Goal: Task Accomplishment & Management: Use online tool/utility

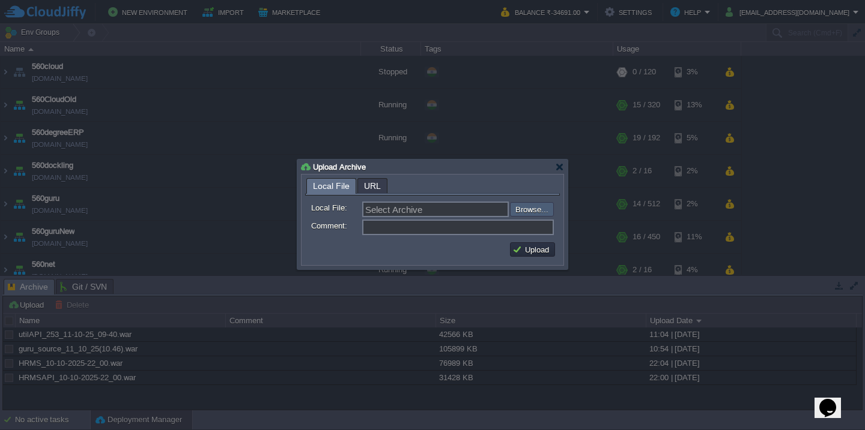
click at [522, 207] on input "file" at bounding box center [478, 209] width 152 height 14
type input "C:\fakepath\HRMS_11-10-2025-18_30.war"
type input "HRMS_11-10-2025-18_30.war"
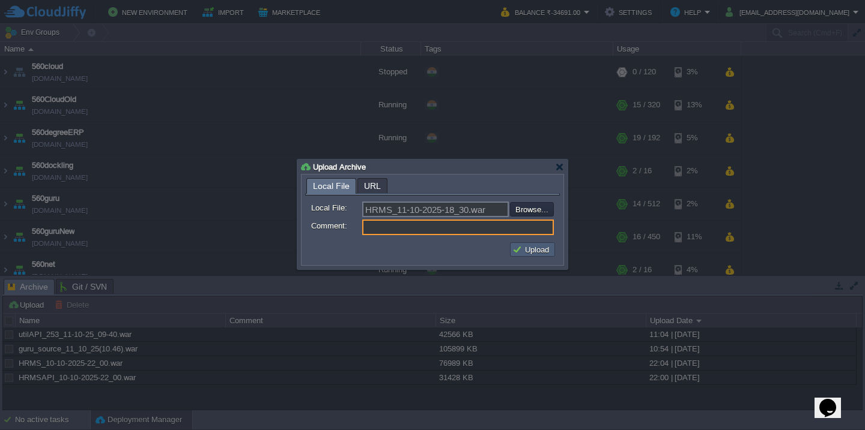
click at [526, 250] on button "Upload" at bounding box center [532, 249] width 40 height 11
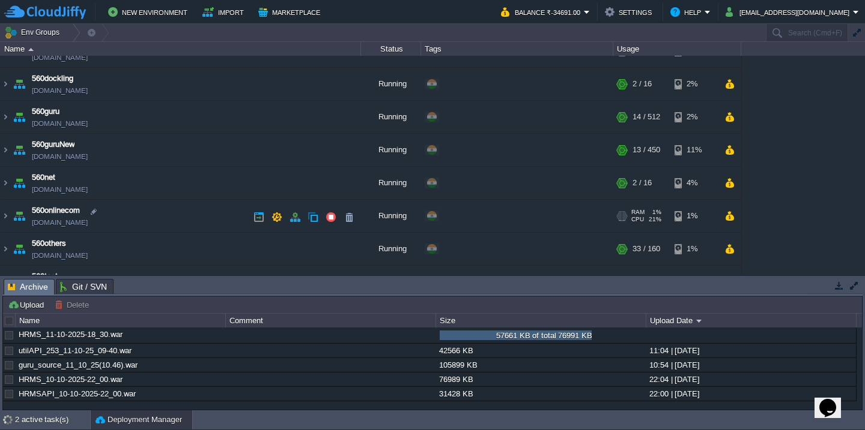
scroll to position [88, 0]
click at [139, 223] on td "560onlinecom [DOMAIN_NAME]" at bounding box center [181, 215] width 360 height 33
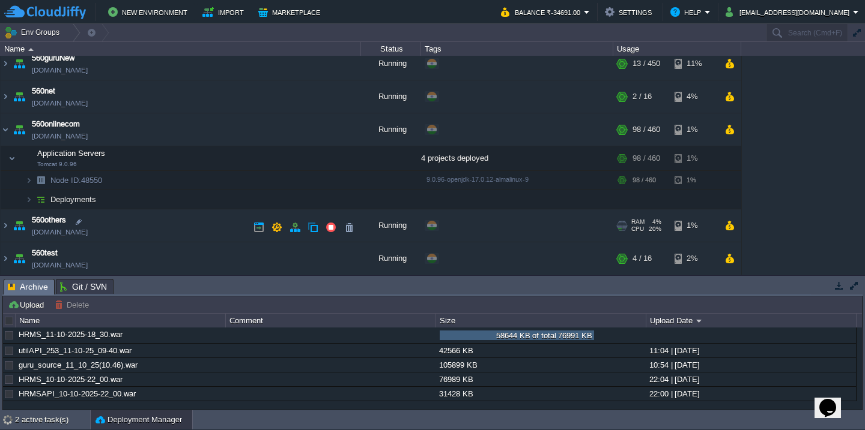
scroll to position [172, 0]
click at [141, 200] on td "Deployments" at bounding box center [181, 201] width 360 height 19
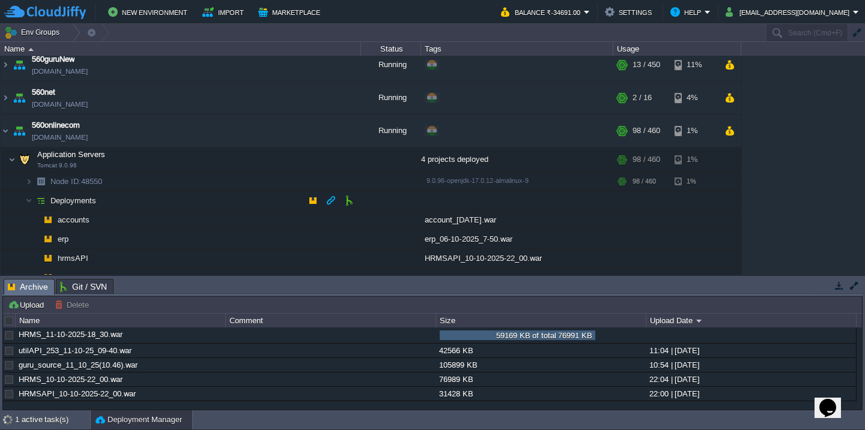
scroll to position [222, 0]
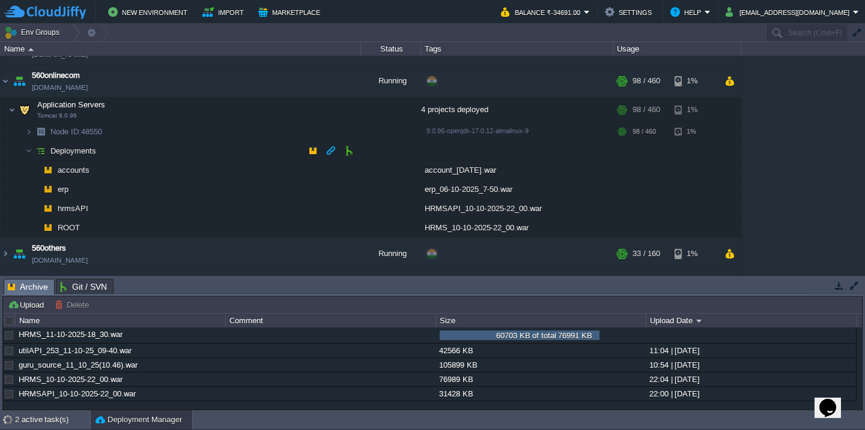
click at [130, 154] on td "Deployments" at bounding box center [181, 151] width 360 height 19
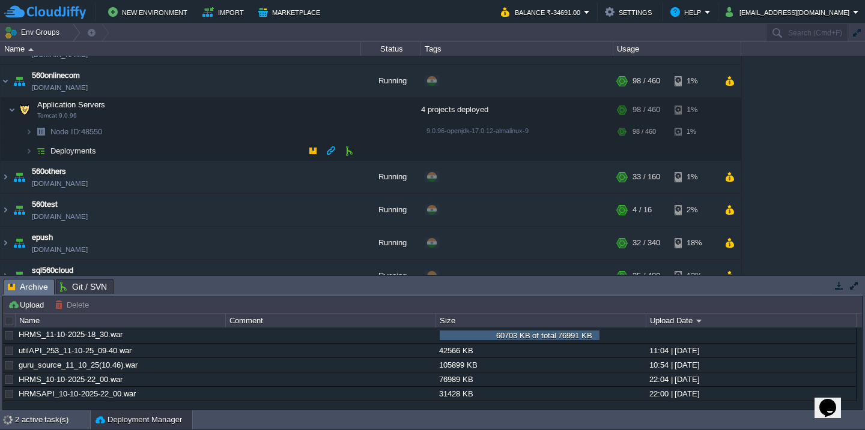
click at [130, 154] on td "Deployments" at bounding box center [181, 151] width 360 height 19
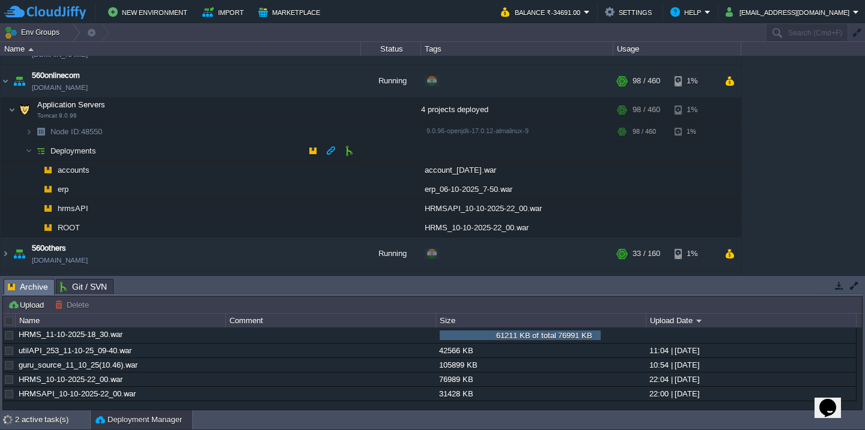
click at [130, 154] on td "Deployments" at bounding box center [181, 151] width 360 height 19
click at [350, 226] on button "button" at bounding box center [348, 227] width 11 height 11
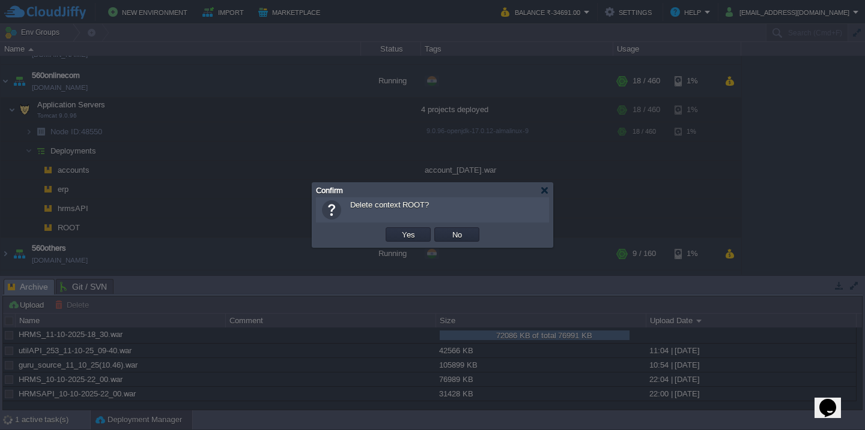
click at [398, 229] on button "Yes" at bounding box center [408, 234] width 20 height 11
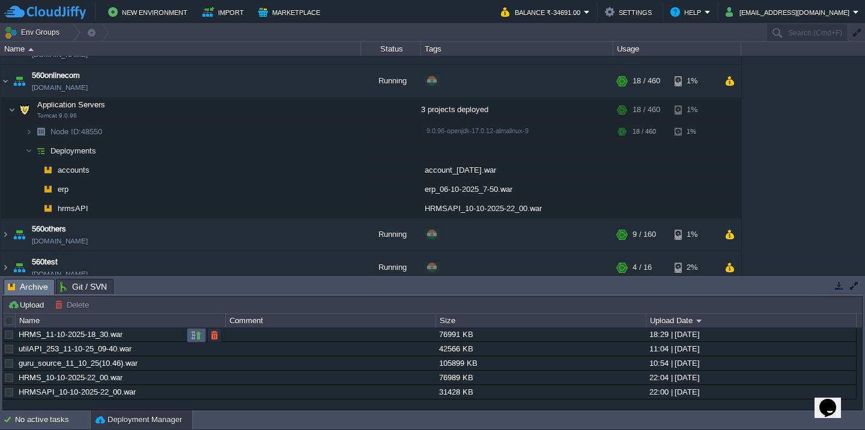
click at [196, 333] on button "button" at bounding box center [196, 335] width 11 height 11
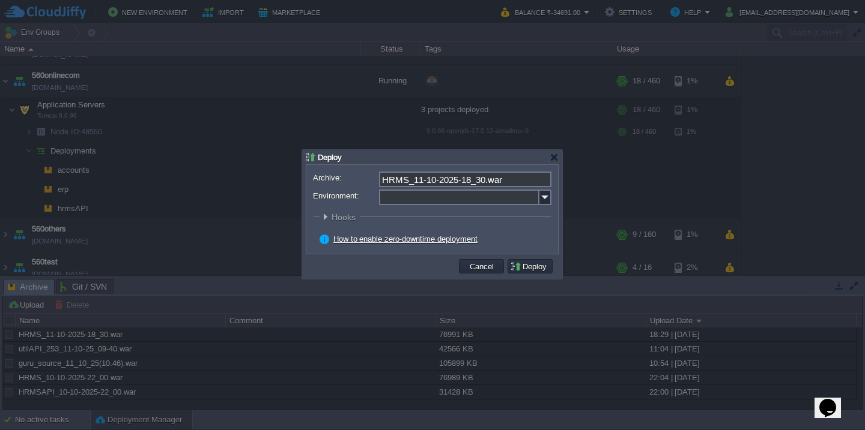
click at [398, 195] on input "Environment:" at bounding box center [459, 198] width 160 height 16
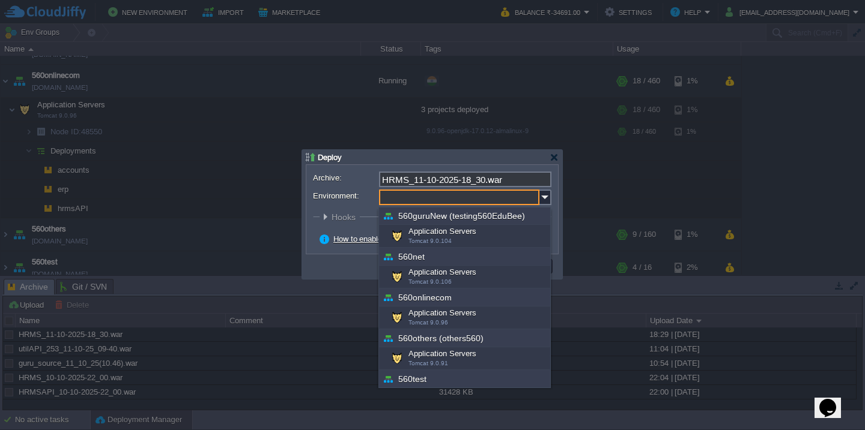
scroll to position [168, 0]
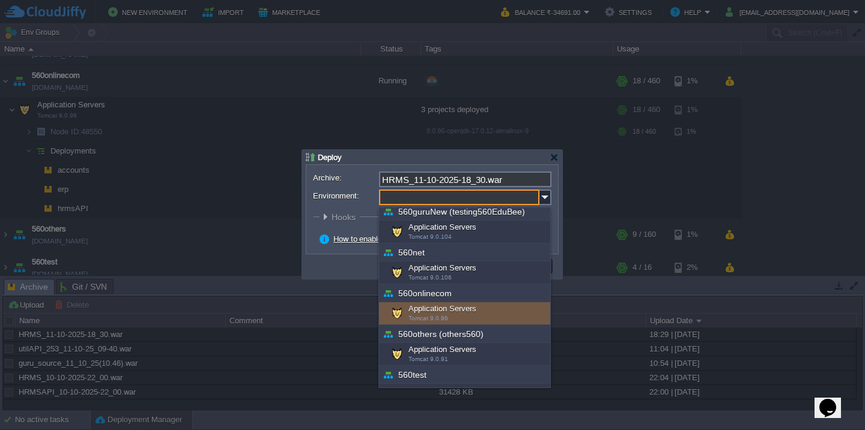
click at [423, 312] on div "Application Servers Tomcat 9.0.96" at bounding box center [464, 314] width 171 height 23
type input "Application Servers (560onlinecom)"
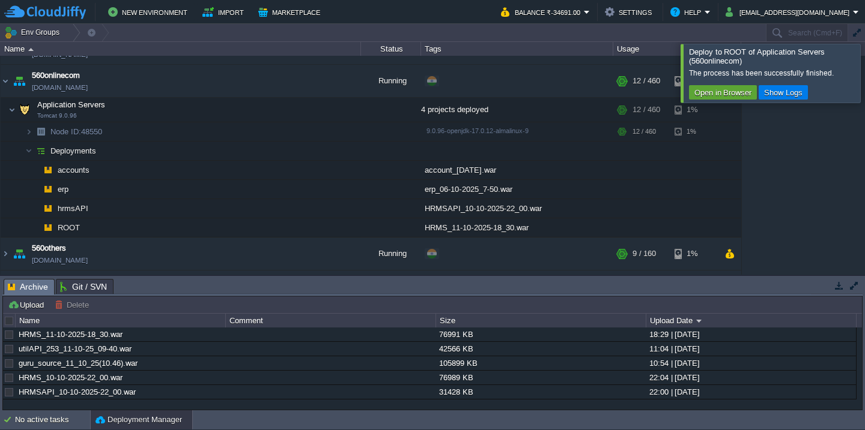
click at [864, 58] on div at bounding box center [879, 73] width 0 height 58
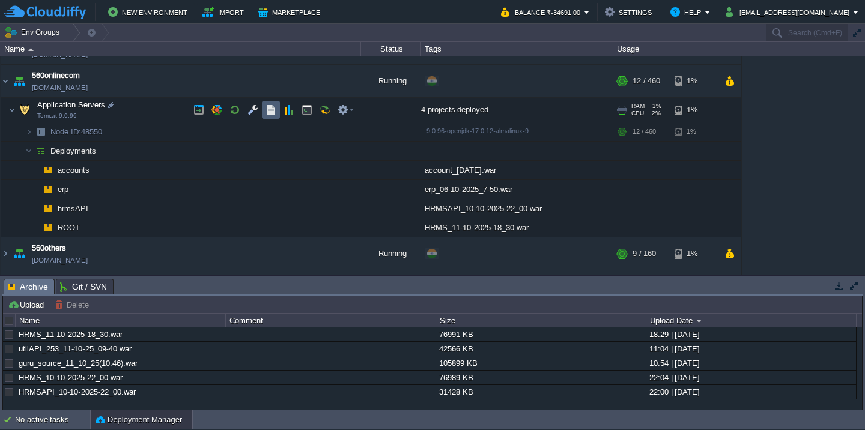
click at [272, 106] on button "button" at bounding box center [270, 109] width 11 height 11
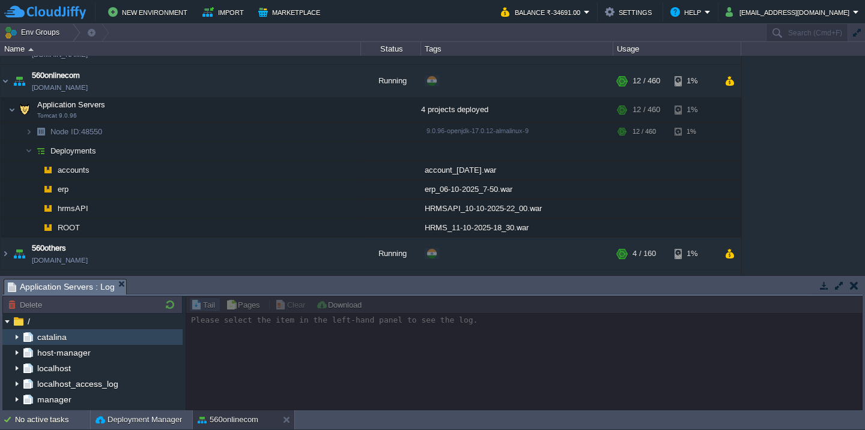
click at [15, 336] on img at bounding box center [17, 338] width 10 height 16
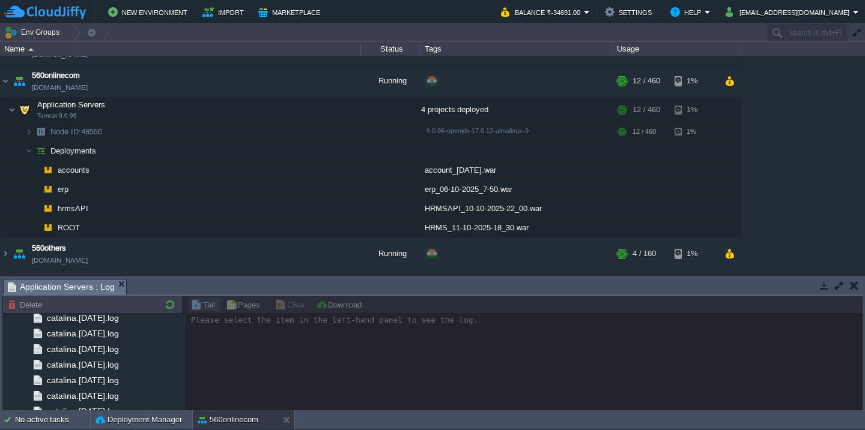
scroll to position [1434, 0]
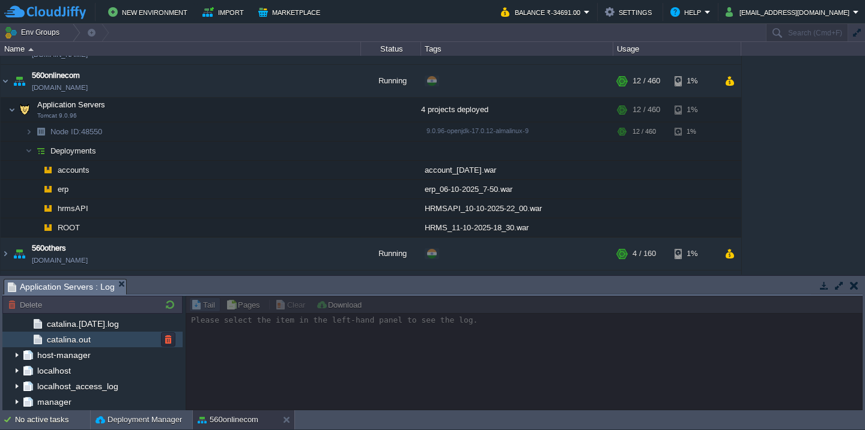
click at [82, 345] on span "catalina.out" at bounding box center [68, 339] width 48 height 11
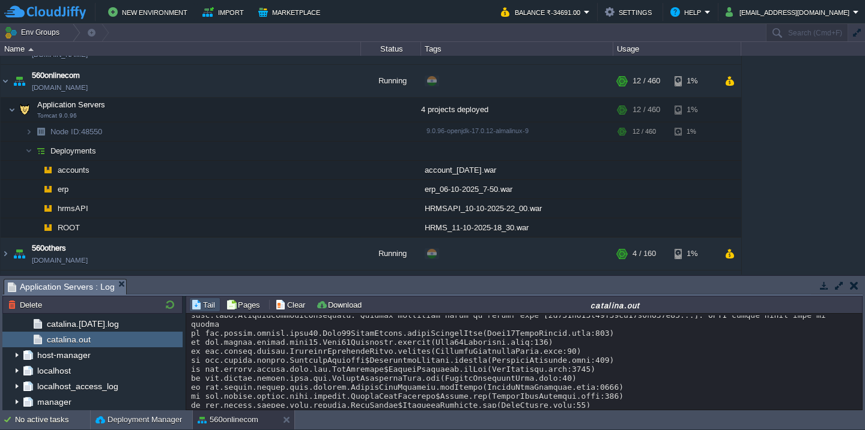
scroll to position [26001, 0]
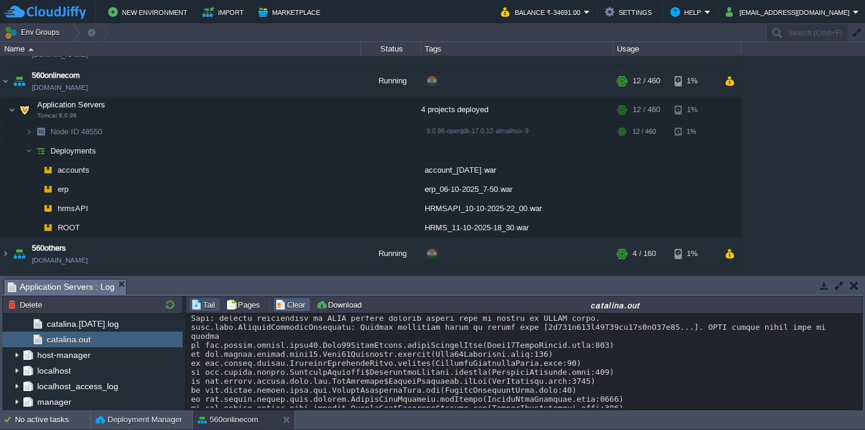
click at [280, 308] on button "Clear" at bounding box center [292, 305] width 34 height 11
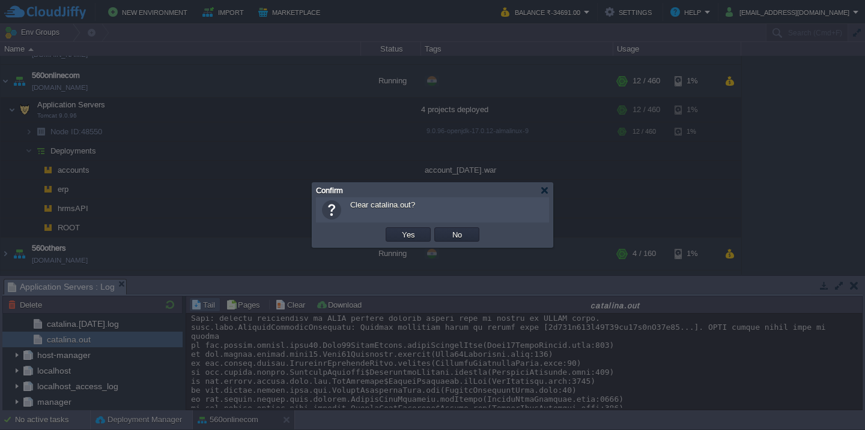
click at [398, 229] on button "Yes" at bounding box center [408, 234] width 20 height 11
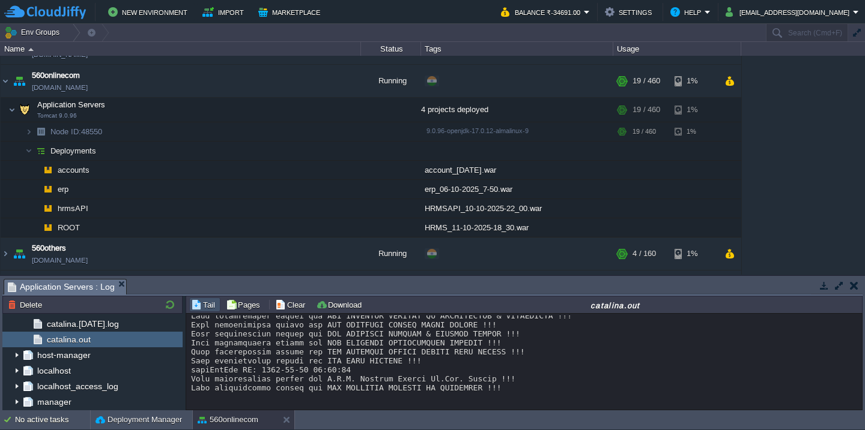
scroll to position [85, 0]
click at [291, 309] on button "Clear" at bounding box center [292, 305] width 34 height 11
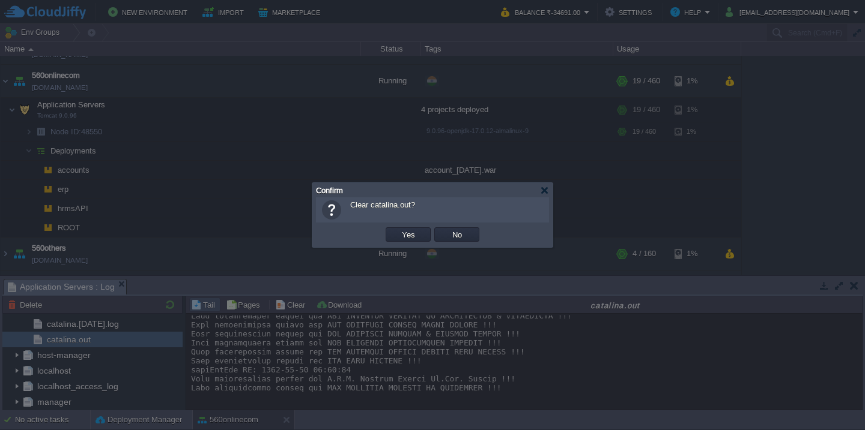
click at [398, 229] on button "Yes" at bounding box center [408, 234] width 20 height 11
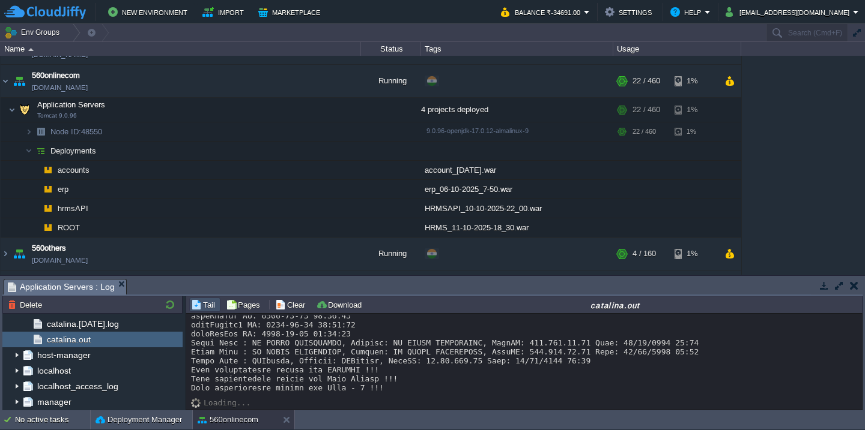
scroll to position [0, 0]
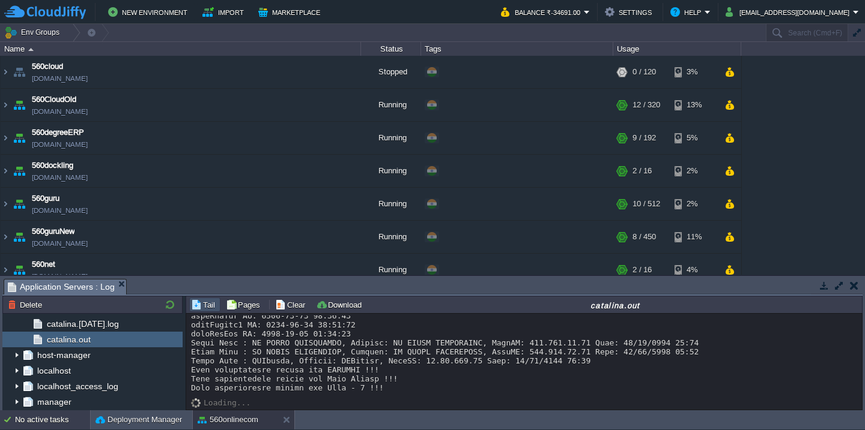
click at [47, 418] on div "No active tasks" at bounding box center [52, 420] width 75 height 19
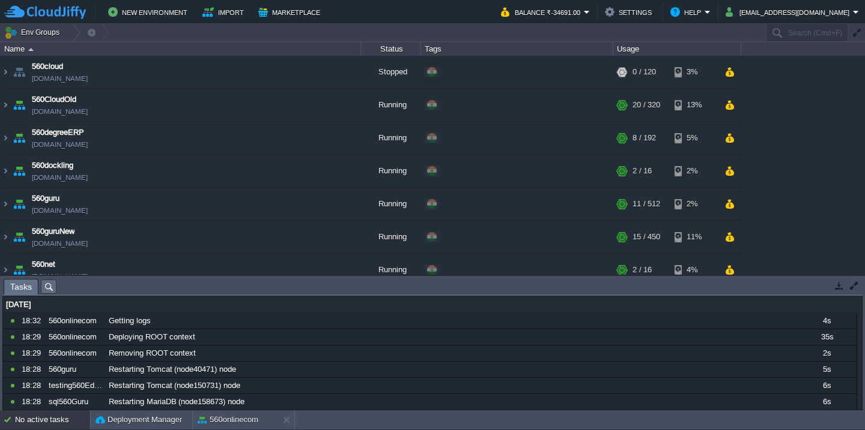
click at [765, 131] on div "560cloud [DOMAIN_NAME] Stopped + Add to Env Group RAM 0% CPU 0% 0 / 120 3% 560C…" at bounding box center [432, 165] width 865 height 219
click at [123, 419] on button "Deployment Manager" at bounding box center [138, 420] width 86 height 12
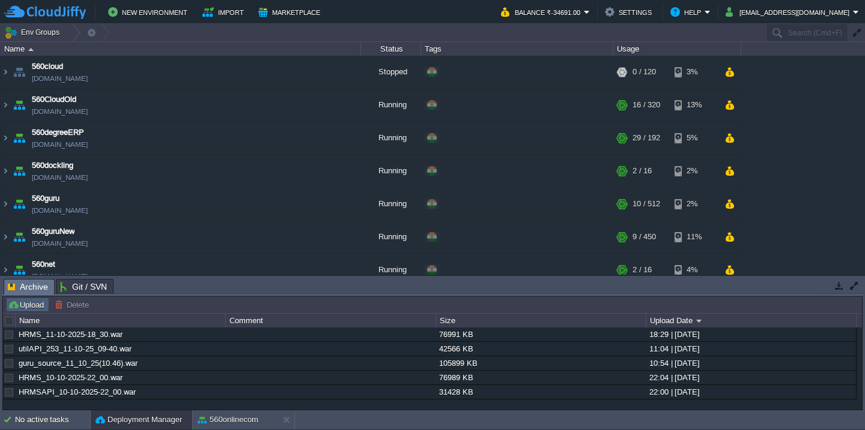
click at [41, 306] on button "Upload" at bounding box center [28, 305] width 40 height 11
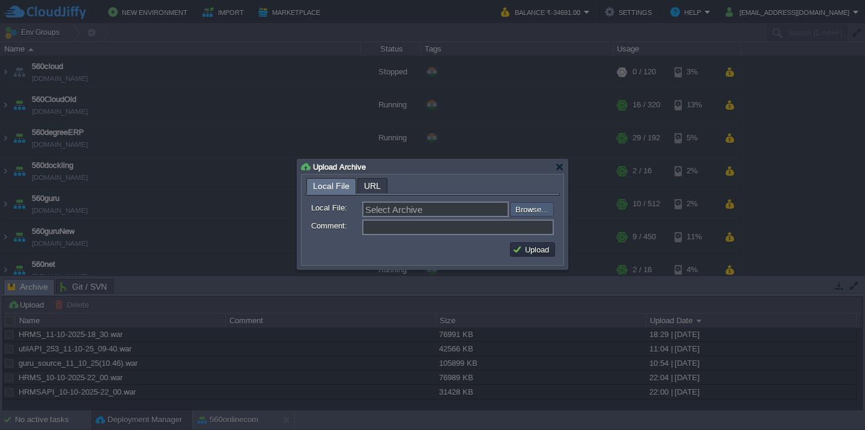
click at [528, 212] on input "file" at bounding box center [478, 209] width 152 height 14
type input "C:\fakepath\VMS-11-10-2025.war"
type input "VMS-11-10-2025.war"
click at [515, 244] on td "Upload" at bounding box center [532, 250] width 45 height 14
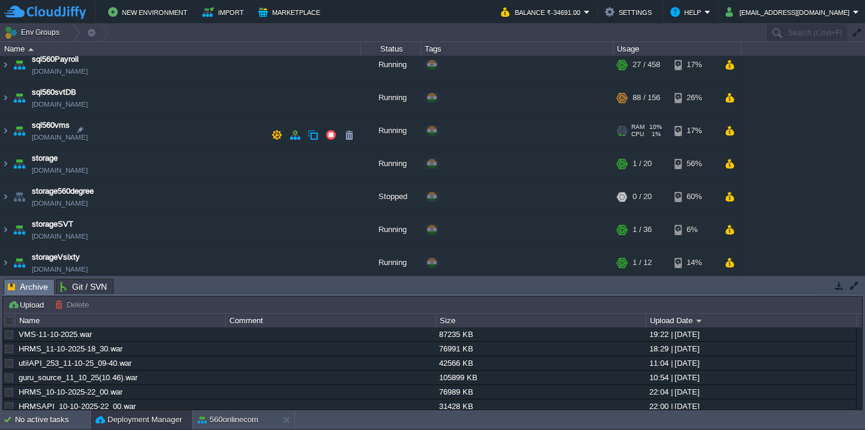
scroll to position [638, 0]
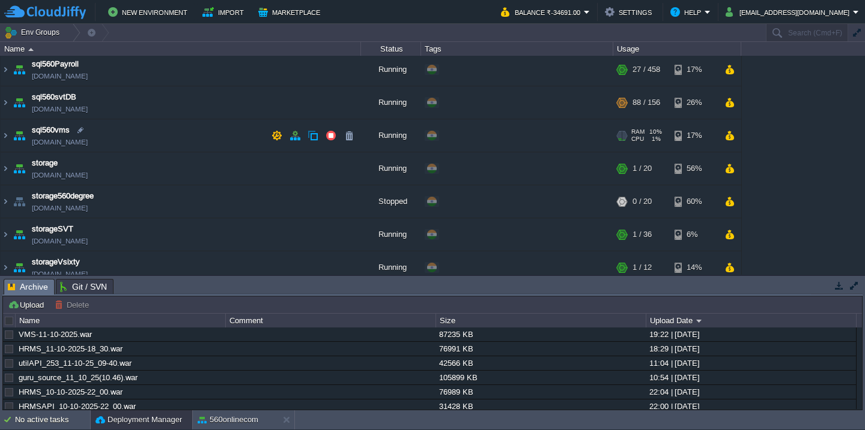
click at [155, 141] on td "sql560vms [DOMAIN_NAME]" at bounding box center [181, 135] width 360 height 33
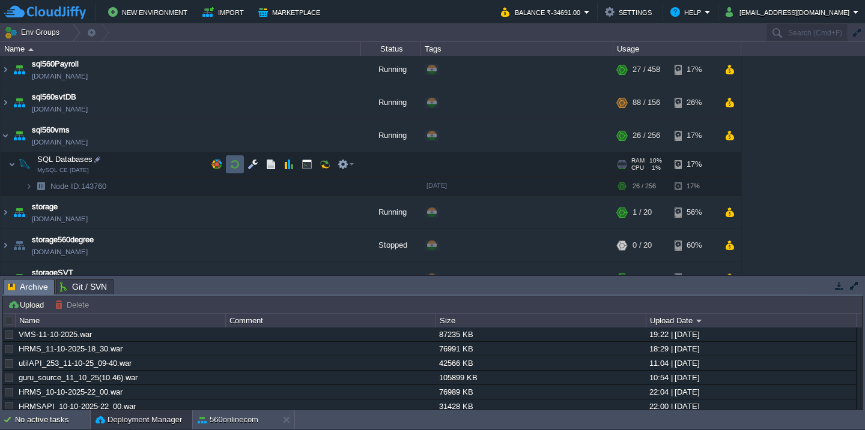
click at [231, 166] on button "button" at bounding box center [234, 164] width 11 height 11
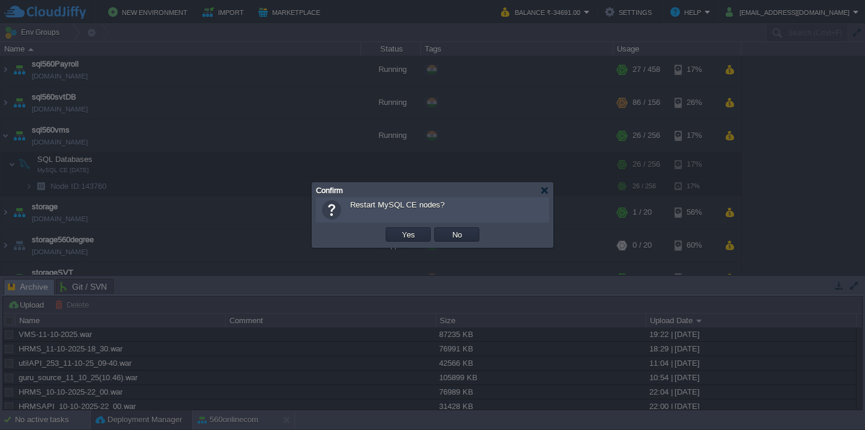
click at [398, 229] on button "Yes" at bounding box center [408, 234] width 20 height 11
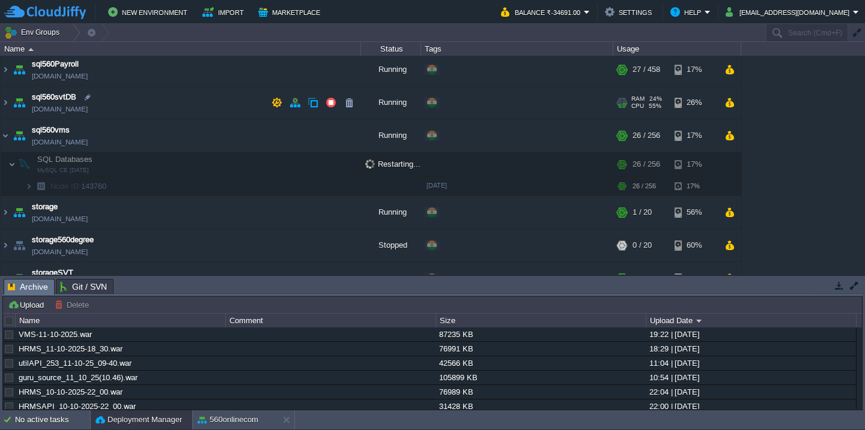
click at [180, 112] on td "sql560svtDB [DOMAIN_NAME]" at bounding box center [181, 102] width 360 height 33
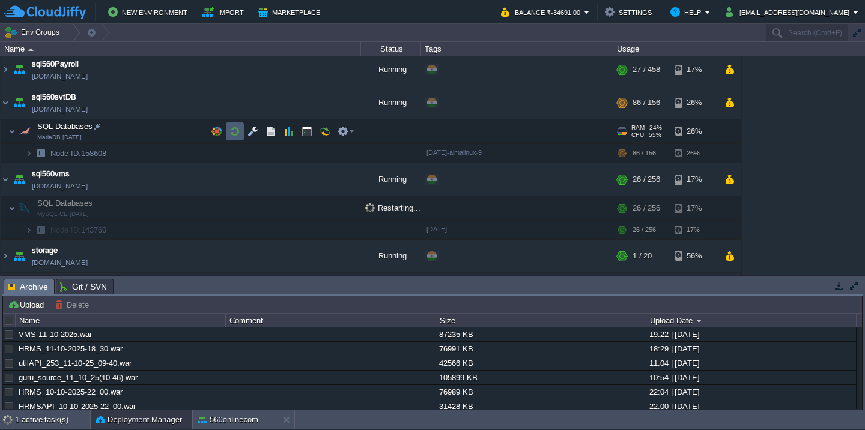
click at [232, 133] on button "button" at bounding box center [234, 131] width 11 height 11
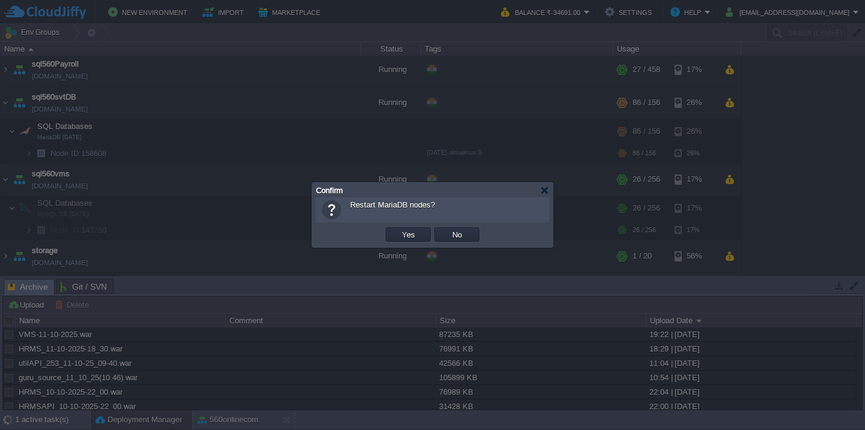
click at [398, 229] on button "Yes" at bounding box center [408, 234] width 20 height 11
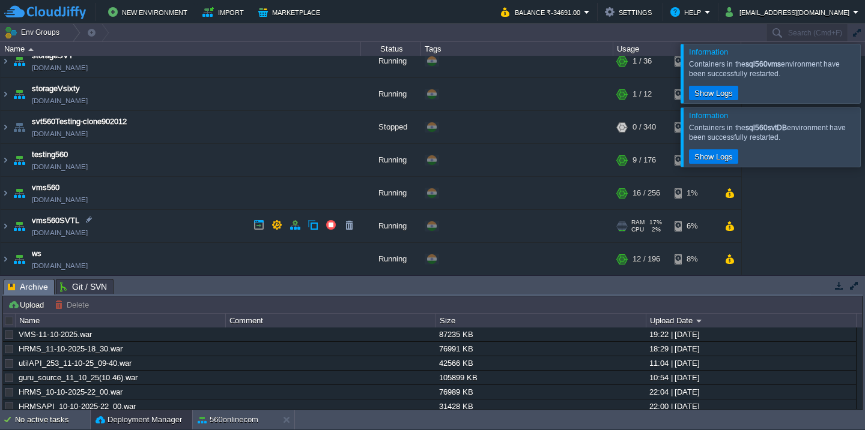
scroll to position [896, 0]
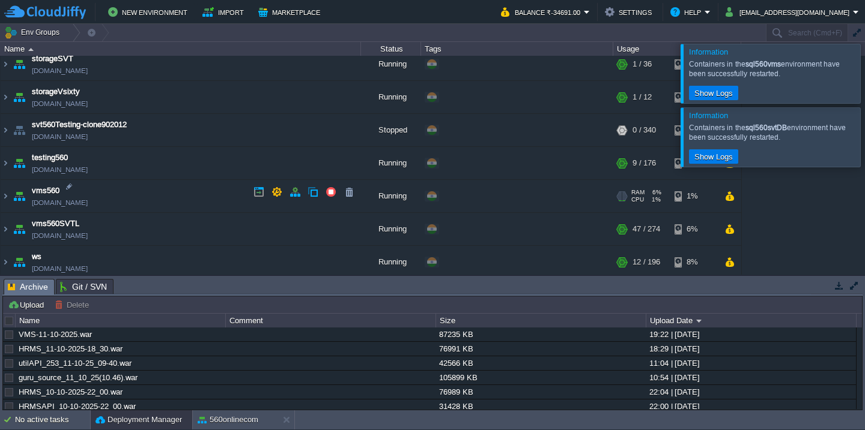
click at [184, 196] on td "vms560 [DOMAIN_NAME]" at bounding box center [181, 196] width 360 height 33
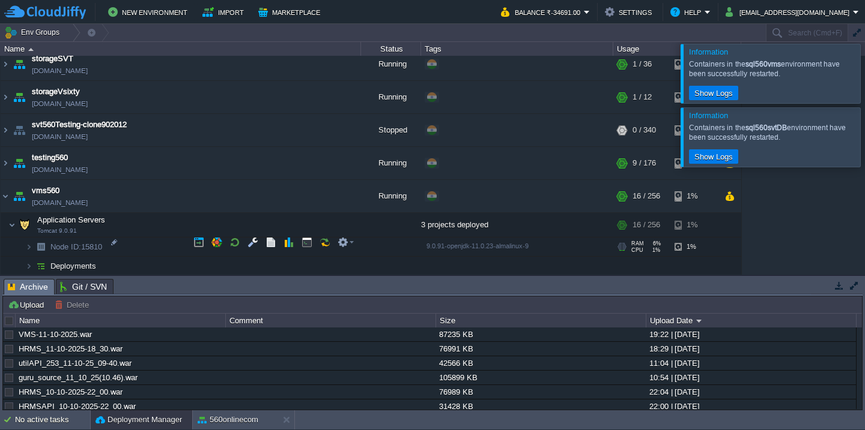
scroll to position [958, 0]
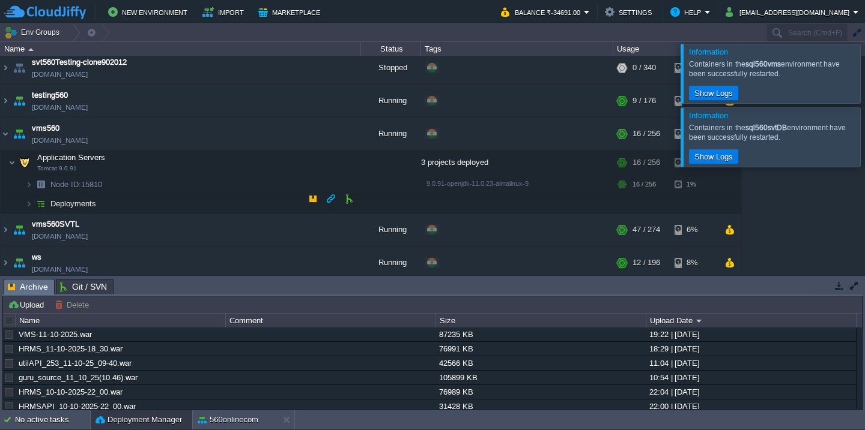
click at [168, 202] on td "Deployments" at bounding box center [181, 204] width 360 height 19
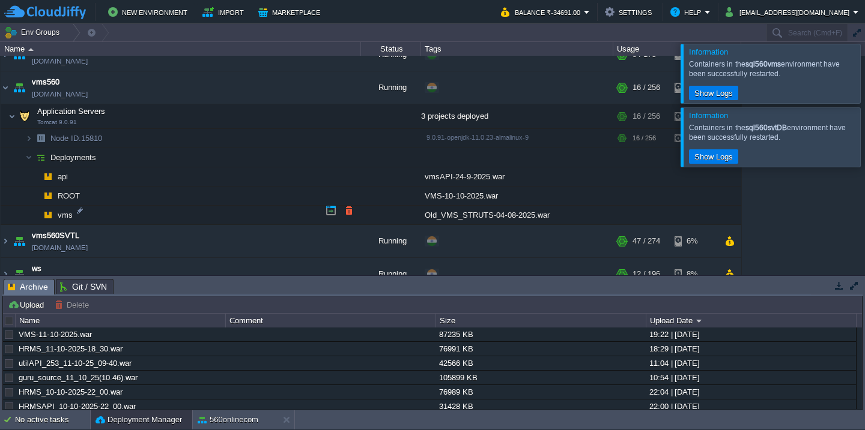
scroll to position [1016, 0]
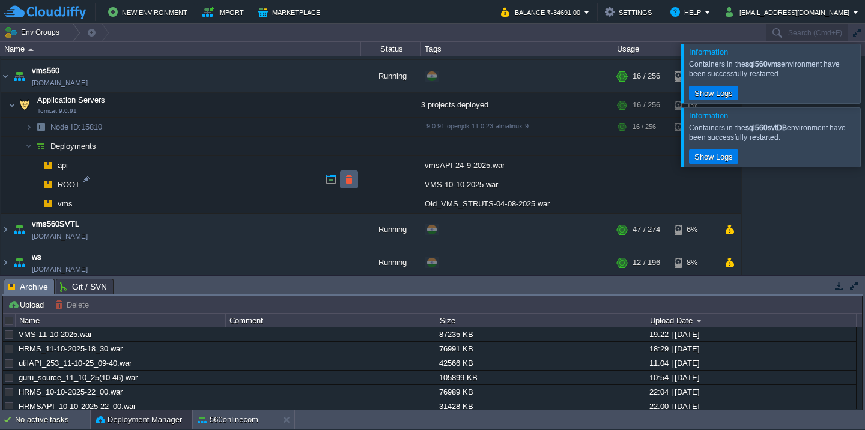
click at [352, 184] on button "button" at bounding box center [348, 179] width 11 height 11
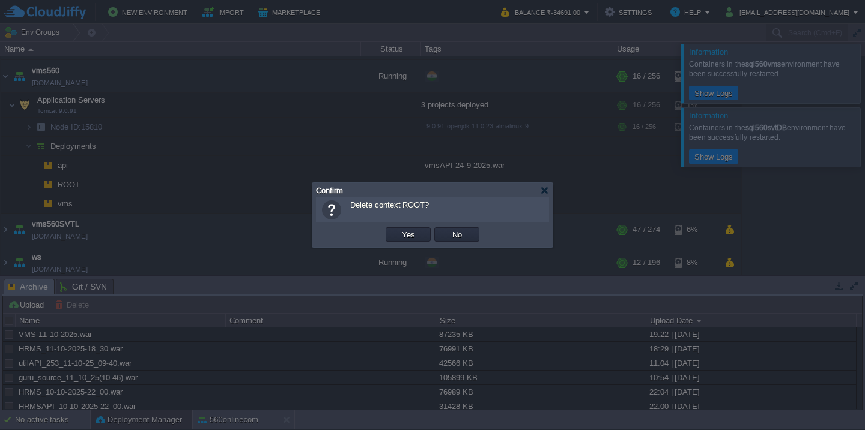
click at [398, 229] on button "Yes" at bounding box center [408, 234] width 20 height 11
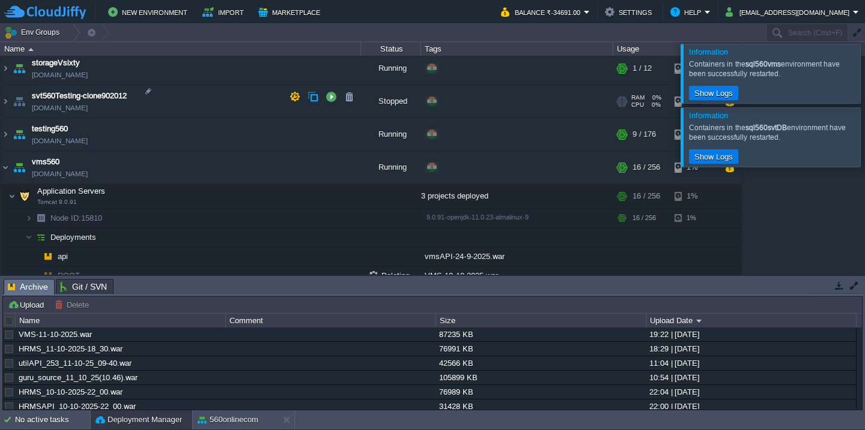
scroll to position [924, 0]
click at [164, 122] on td "testing560 [DOMAIN_NAME]" at bounding box center [181, 135] width 360 height 33
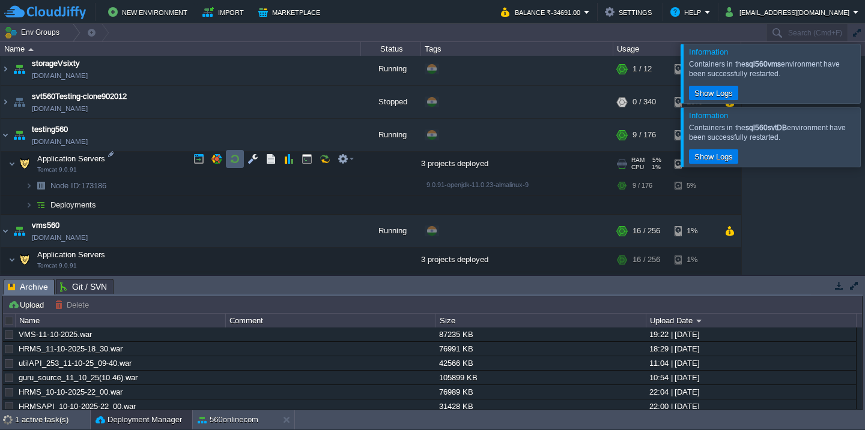
click at [240, 160] on button "button" at bounding box center [234, 159] width 11 height 11
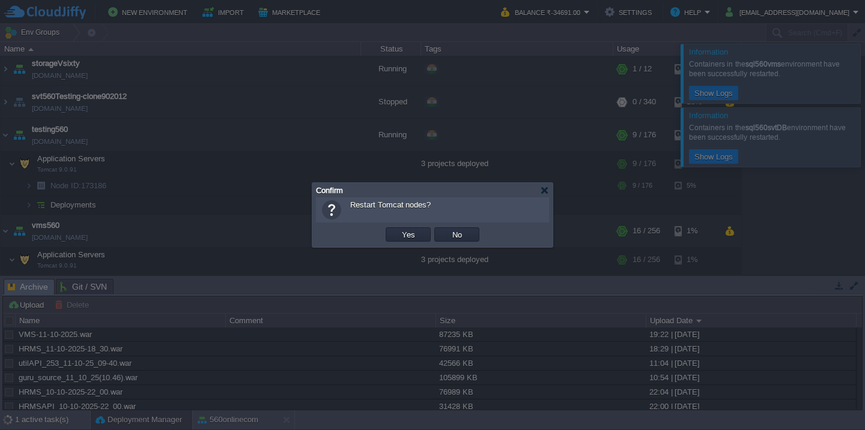
click at [398, 229] on button "Yes" at bounding box center [408, 234] width 20 height 11
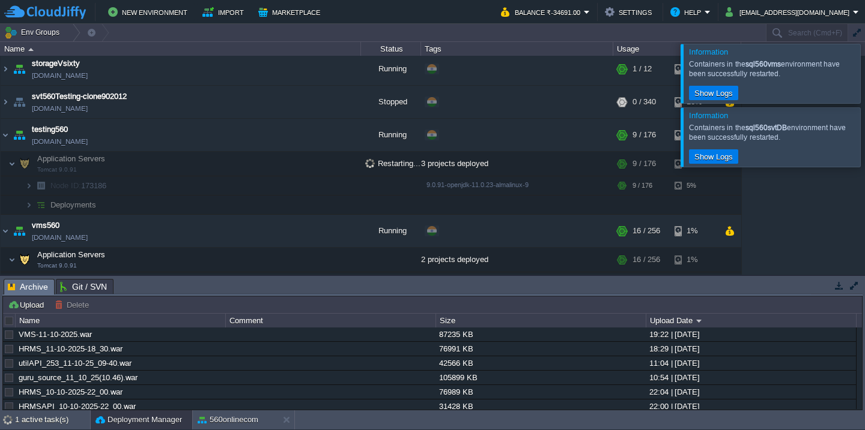
scroll to position [1060, 0]
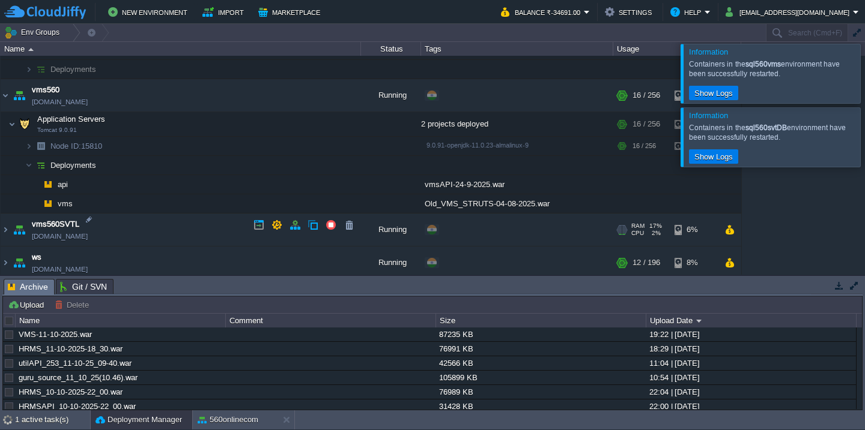
click at [175, 232] on td "vms560SVTL [DOMAIN_NAME]" at bounding box center [181, 230] width 360 height 33
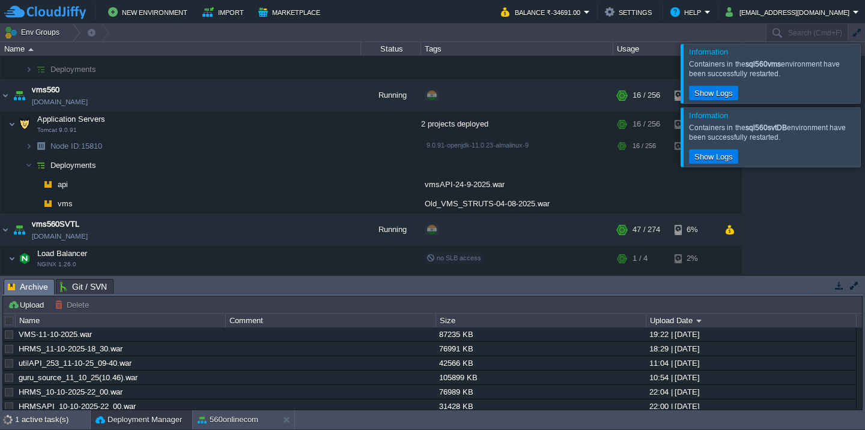
scroll to position [1165, 0]
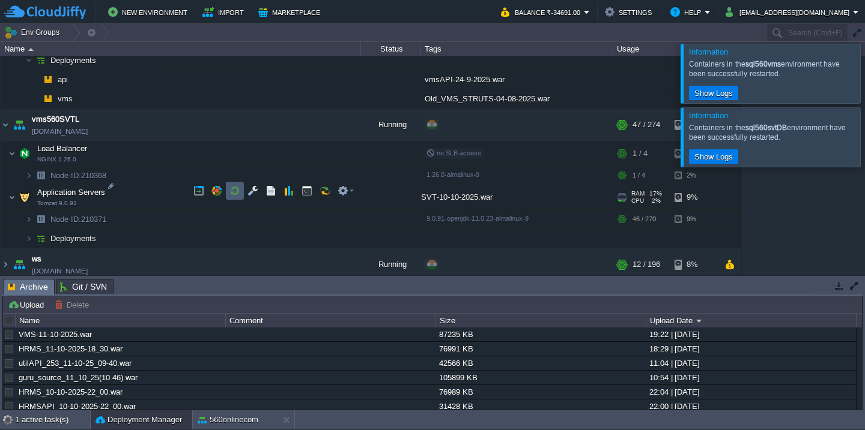
click at [238, 192] on button "button" at bounding box center [234, 191] width 11 height 11
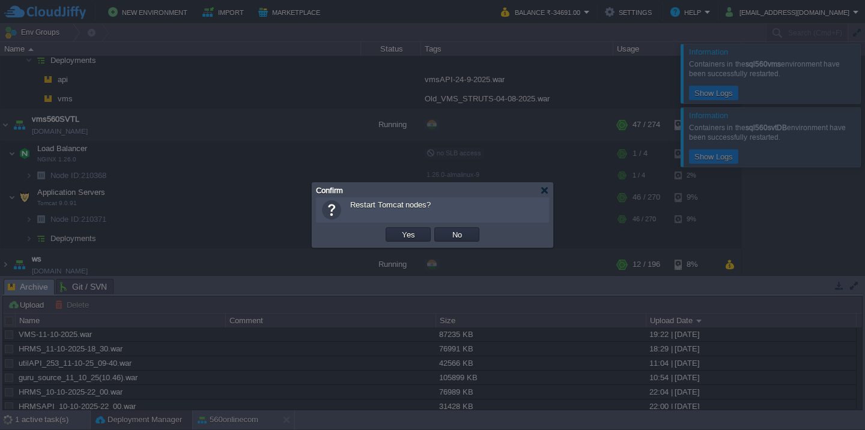
click at [398, 229] on button "Yes" at bounding box center [408, 234] width 20 height 11
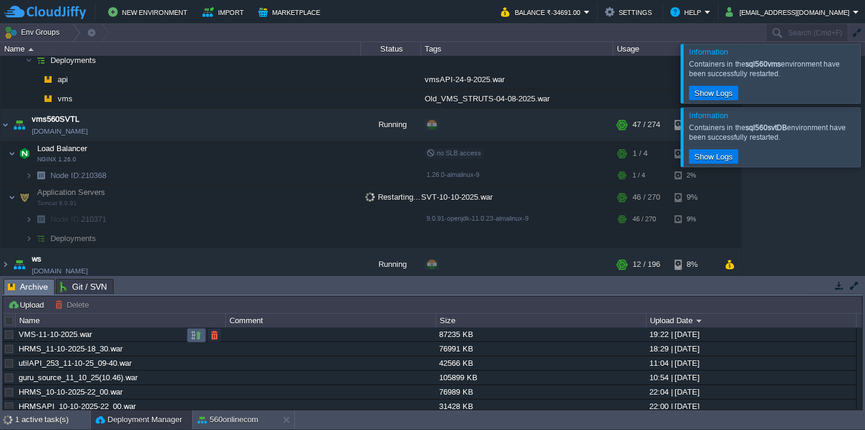
click at [194, 337] on button "button" at bounding box center [196, 335] width 11 height 11
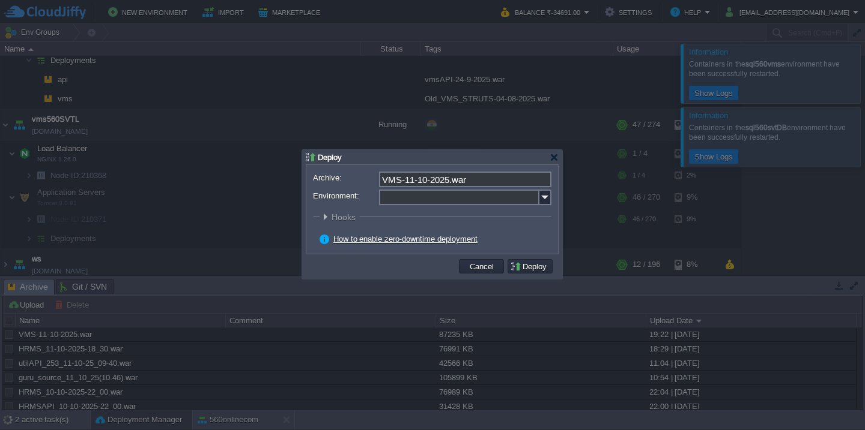
click at [428, 193] on input "Environment:" at bounding box center [459, 198] width 160 height 16
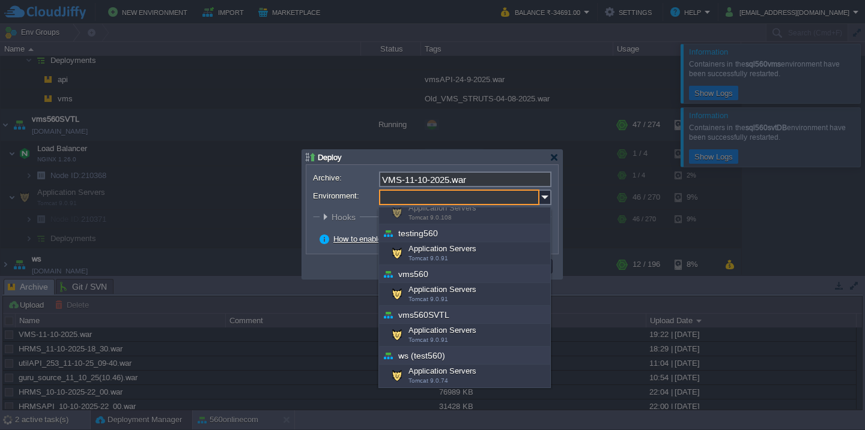
scroll to position [1016, 0]
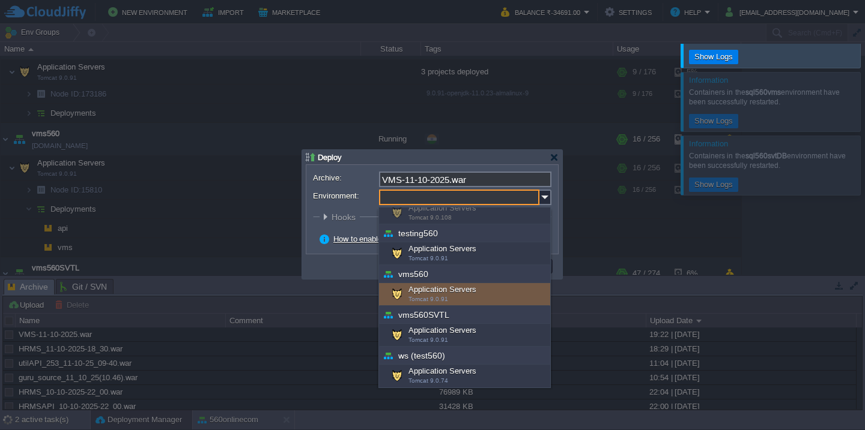
click at [441, 298] on span "Tomcat 9.0.91" at bounding box center [428, 299] width 40 height 7
type input "Application Servers (vms560)"
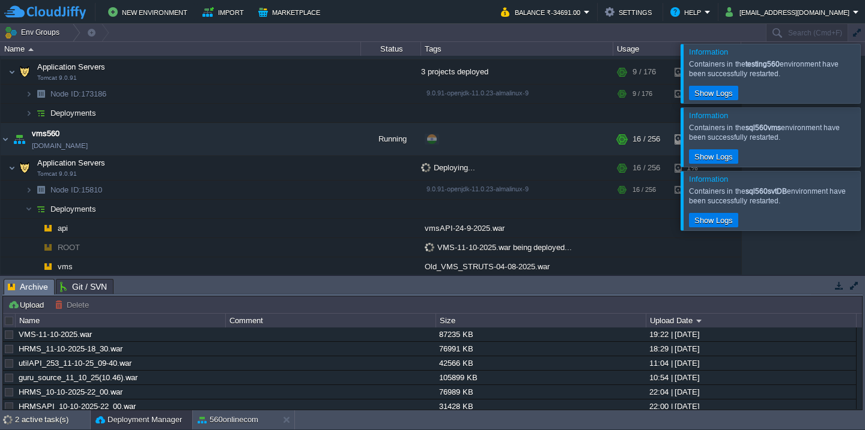
click at [864, 61] on div at bounding box center [879, 73] width 0 height 59
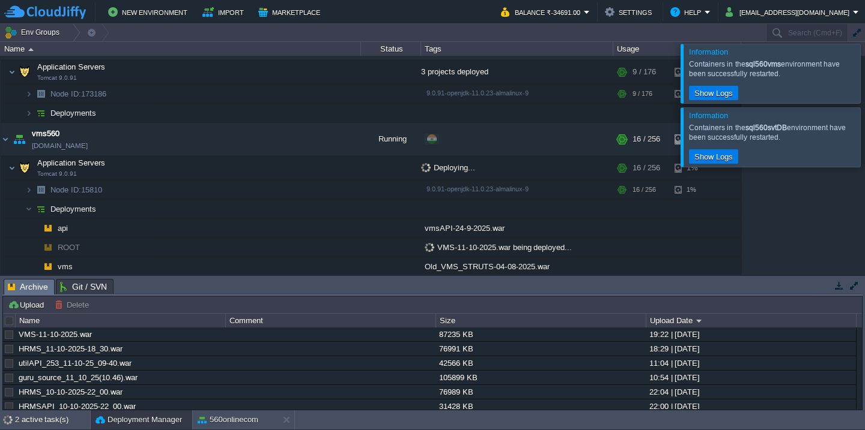
scroll to position [1102, 0]
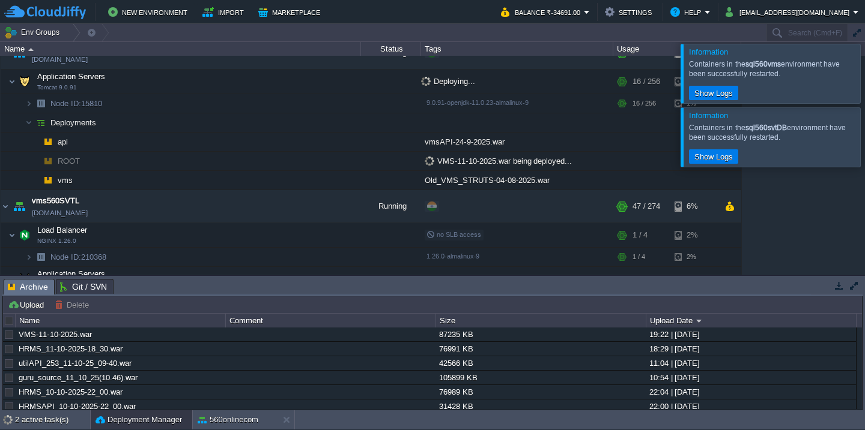
click at [864, 61] on div at bounding box center [879, 73] width 0 height 59
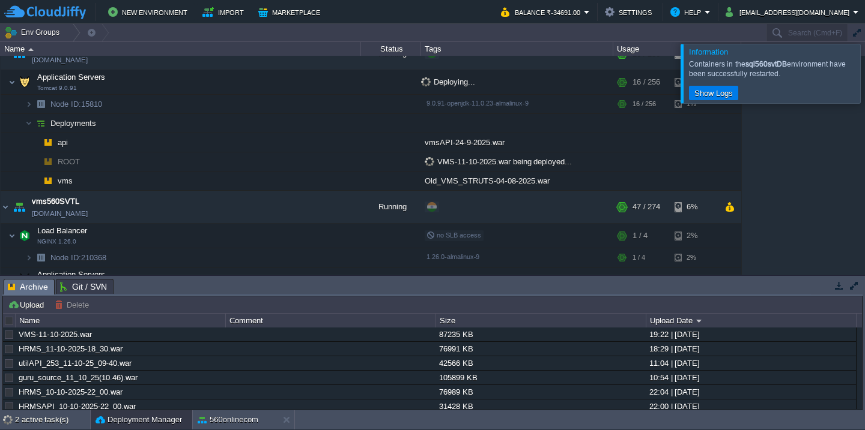
click at [864, 61] on div at bounding box center [879, 73] width 0 height 59
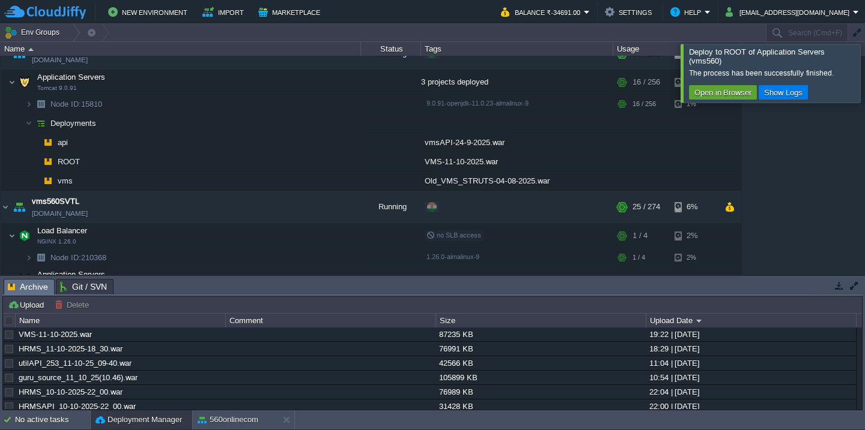
click at [864, 63] on div at bounding box center [879, 73] width 0 height 58
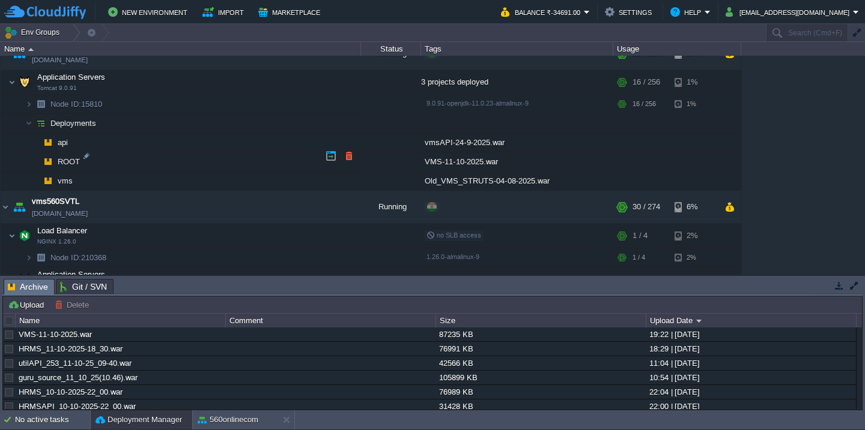
scroll to position [1057, 0]
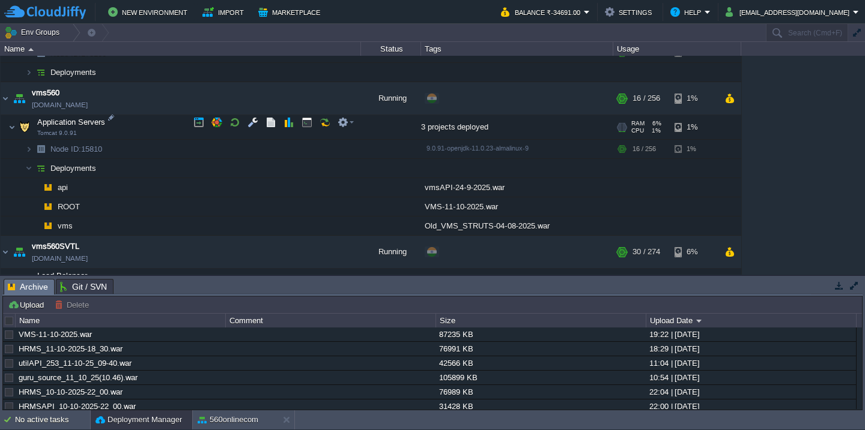
click at [154, 119] on td "Application Servers Tomcat 9.0.91" at bounding box center [181, 127] width 360 height 25
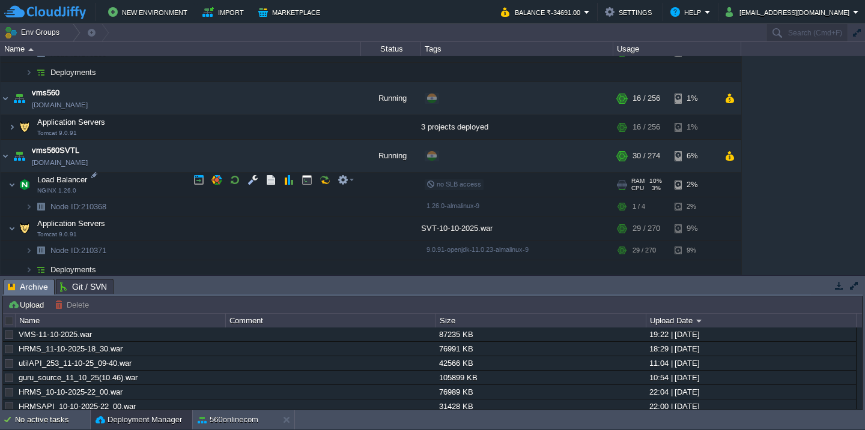
click at [150, 181] on td "Load Balancer NGINX 1.26.0" at bounding box center [181, 185] width 360 height 25
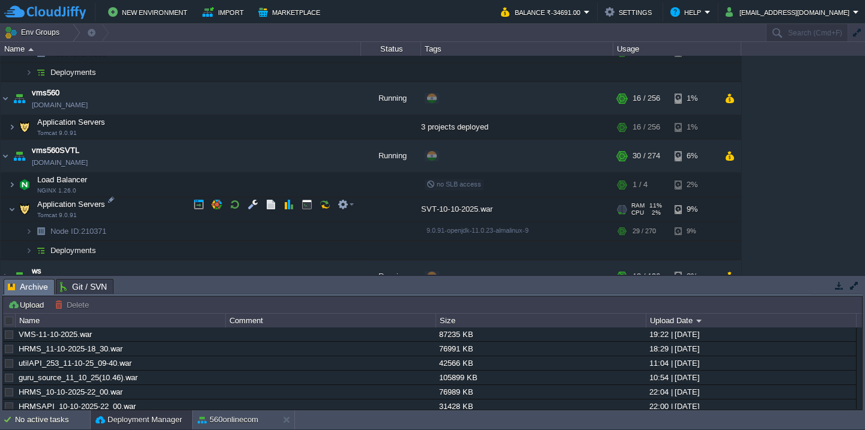
click at [151, 199] on td "Application Servers Tomcat 9.0.91" at bounding box center [181, 210] width 360 height 25
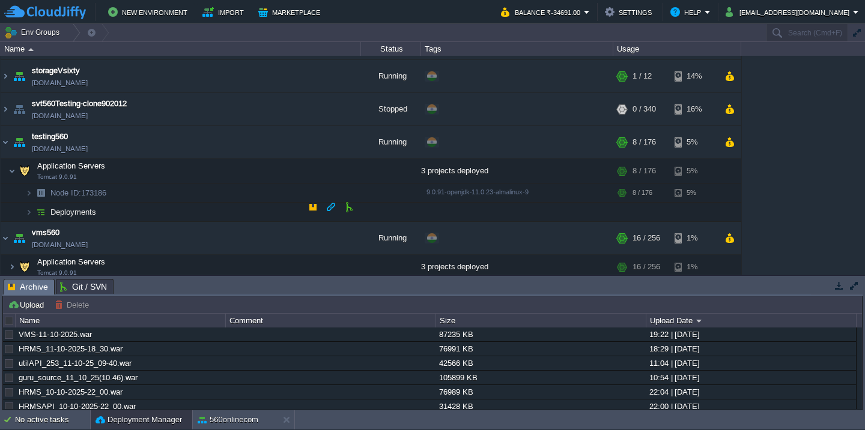
scroll to position [916, 0]
click at [157, 172] on td "Application Servers Tomcat 9.0.91" at bounding box center [181, 172] width 360 height 25
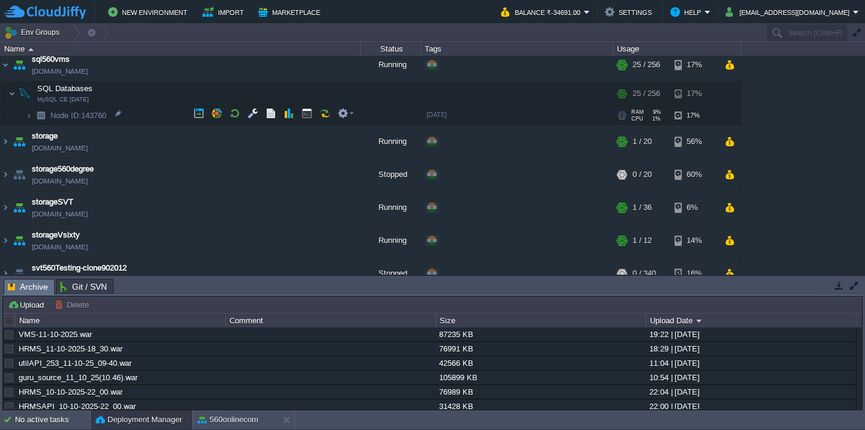
scroll to position [664, 0]
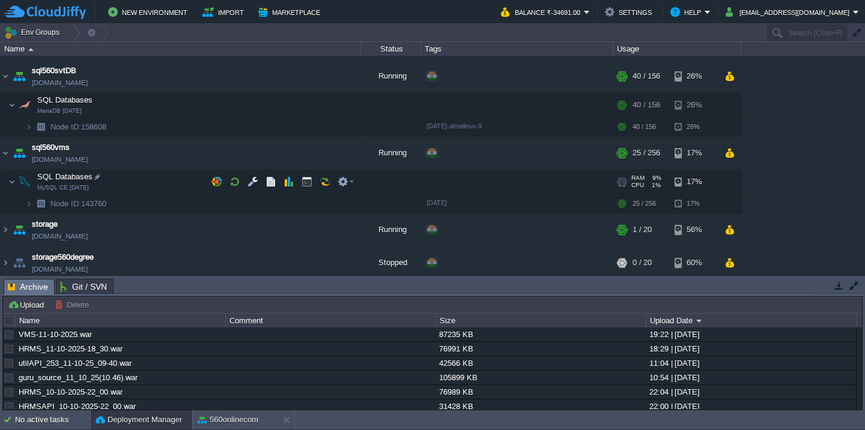
click at [157, 178] on td "SQL Databases MySQL CE [DATE]" at bounding box center [181, 182] width 360 height 25
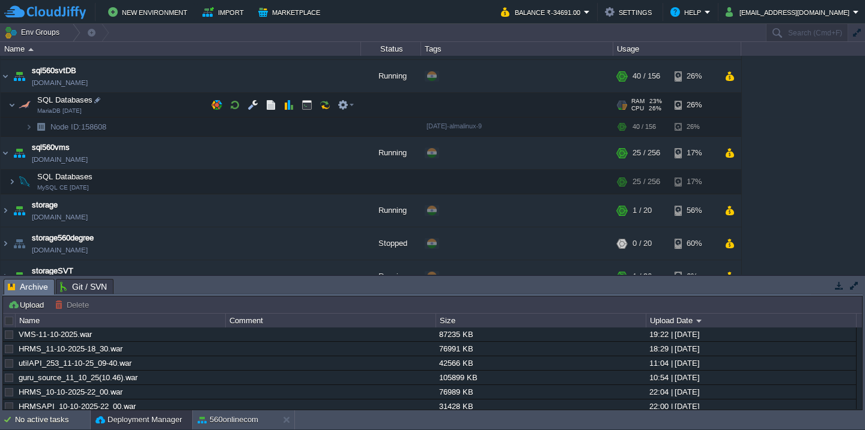
click at [150, 110] on td "SQL Databases MariaDB [DATE]" at bounding box center [181, 105] width 360 height 25
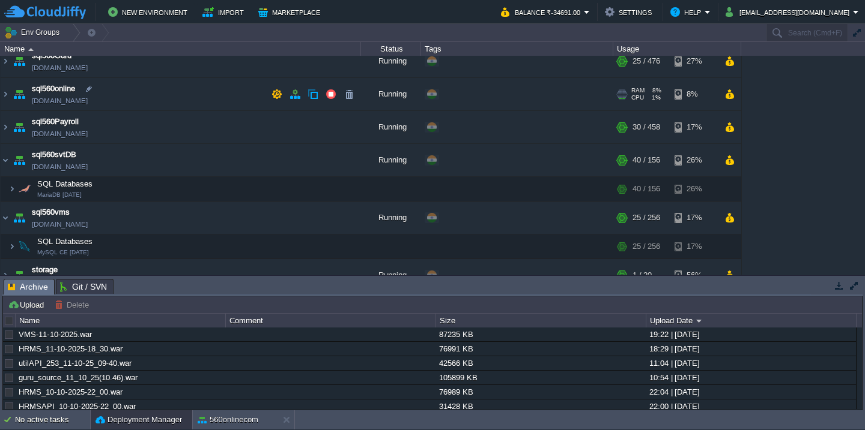
scroll to position [578, 0]
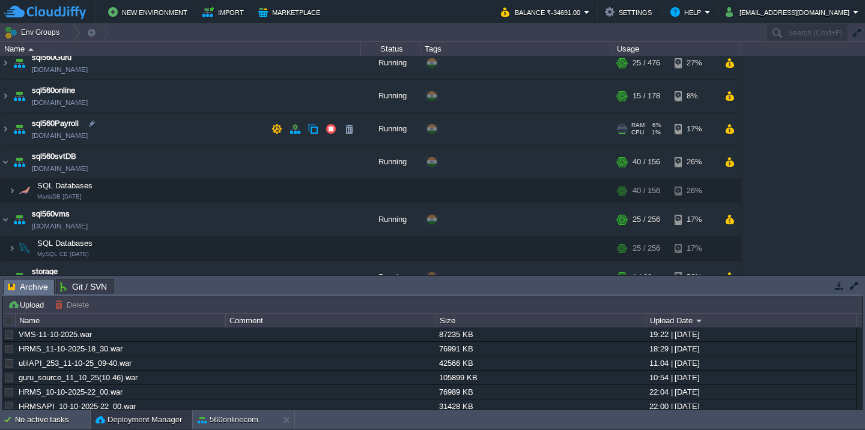
click at [153, 127] on td "sql560Payroll [DOMAIN_NAME]" at bounding box center [181, 129] width 360 height 33
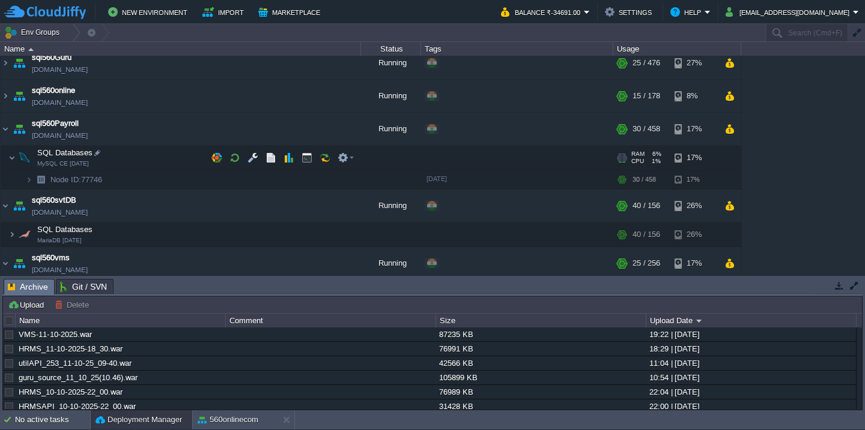
click at [152, 153] on td "SQL Databases MySQL CE [DATE]" at bounding box center [181, 158] width 360 height 25
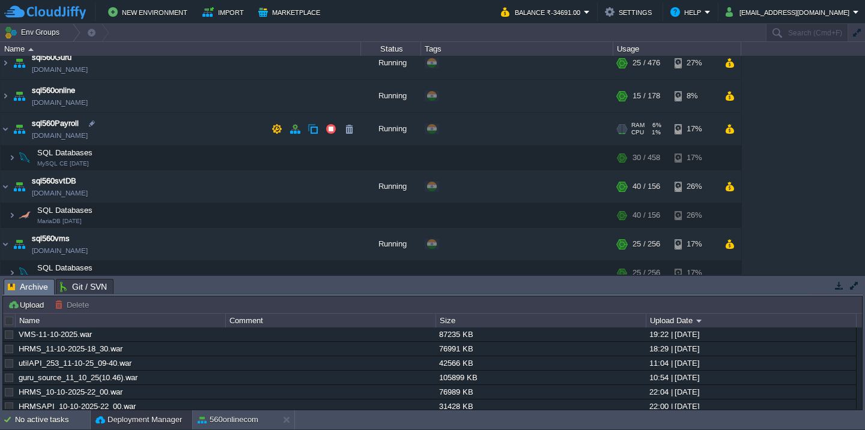
scroll to position [535, 0]
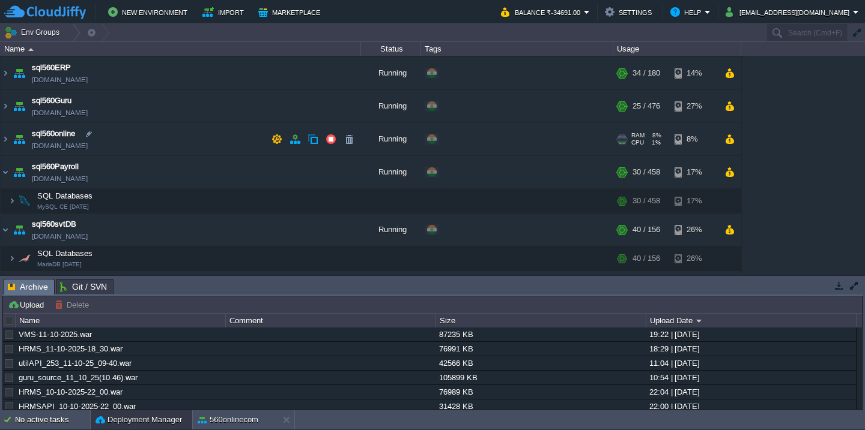
click at [155, 145] on td "sql560online [DOMAIN_NAME]" at bounding box center [181, 139] width 360 height 33
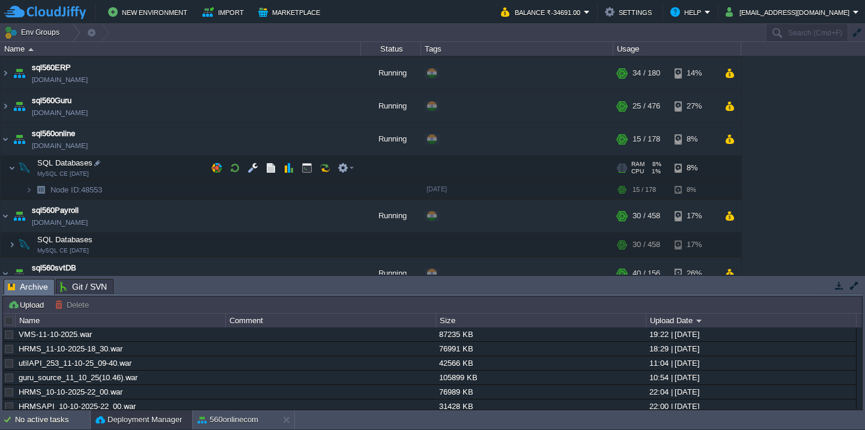
click at [152, 165] on td "SQL Databases MySQL CE [DATE]" at bounding box center [181, 168] width 360 height 25
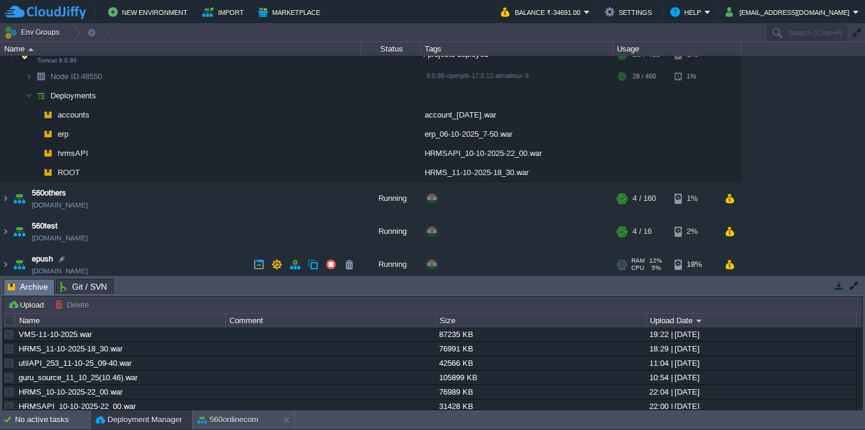
scroll to position [156, 0]
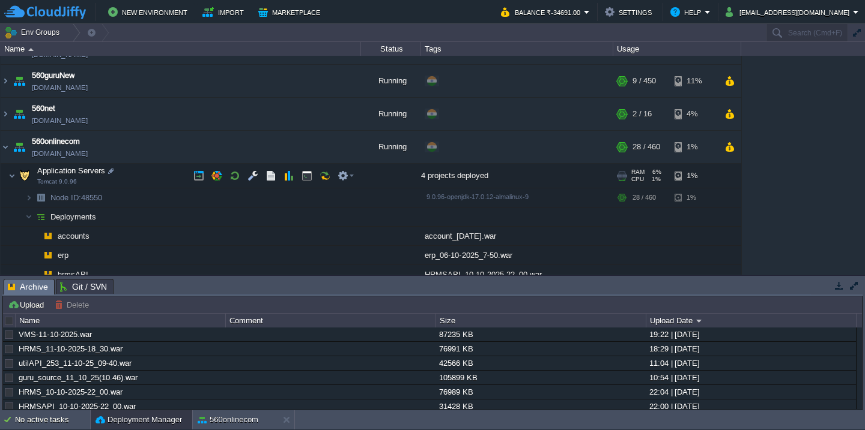
click at [153, 179] on td "Application Servers Tomcat 9.0.96" at bounding box center [181, 176] width 360 height 25
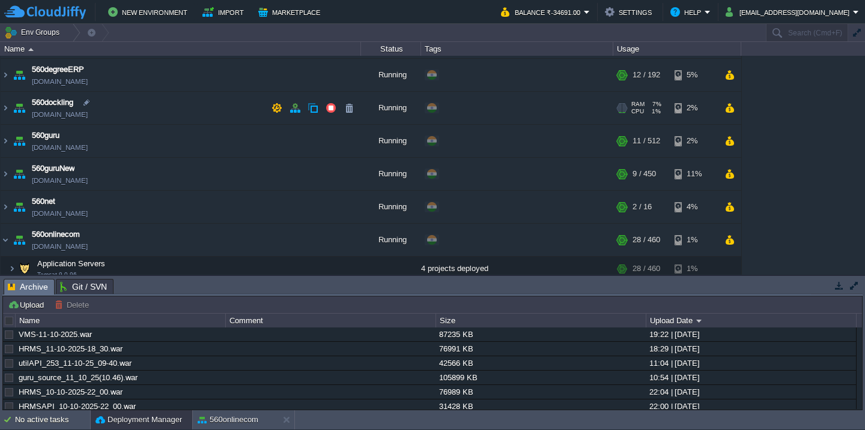
scroll to position [0, 0]
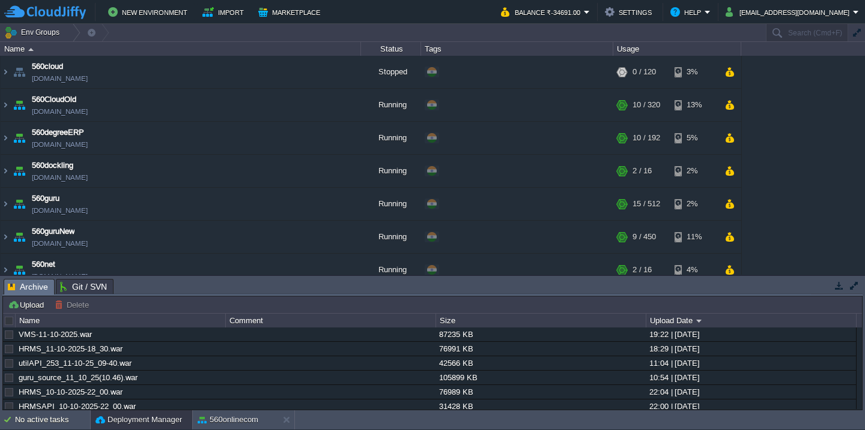
click at [7, 325] on div at bounding box center [9, 321] width 11 height 11
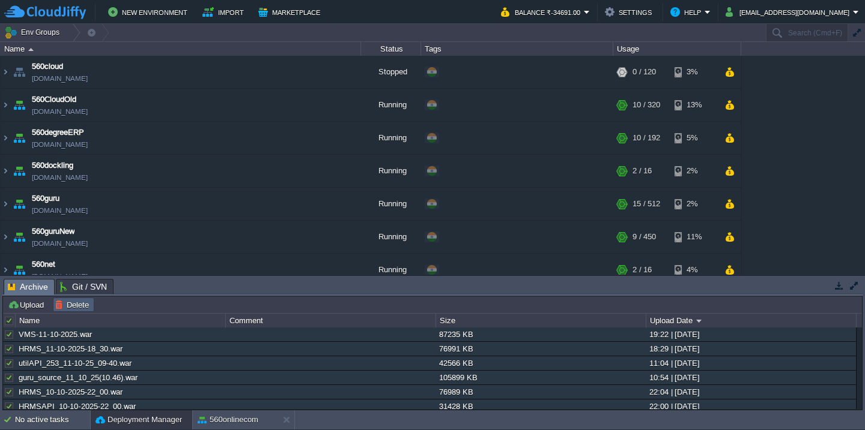
click at [68, 309] on button "Delete" at bounding box center [74, 305] width 38 height 11
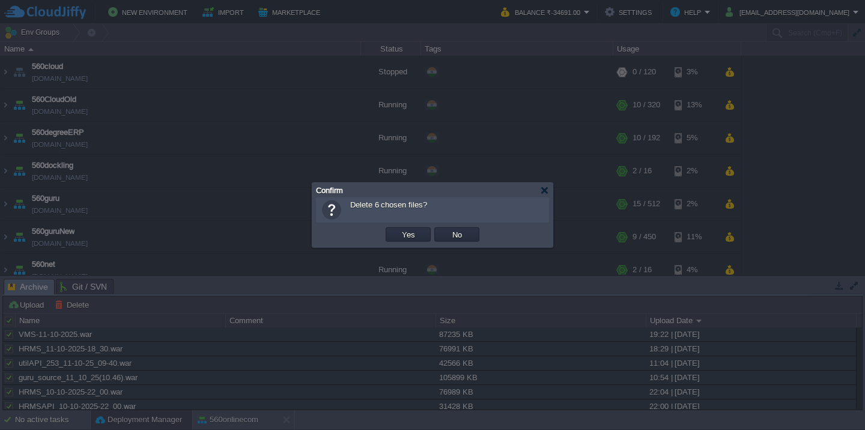
click at [398, 229] on button "Yes" at bounding box center [408, 234] width 20 height 11
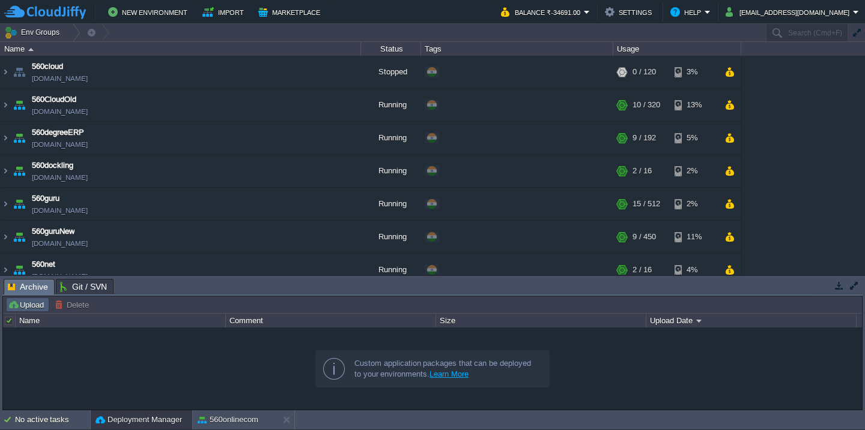
click at [28, 306] on button "Upload" at bounding box center [28, 305] width 40 height 11
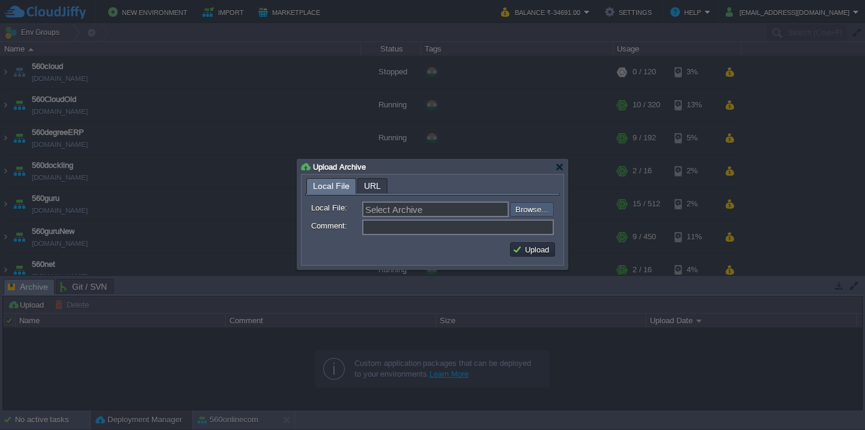
click at [534, 208] on input "file" at bounding box center [478, 209] width 152 height 14
type input "C:\fakepath\HRMSAPI_11-10-2025-20_15.war"
type input "HRMSAPI_11-10-2025-20_15.war"
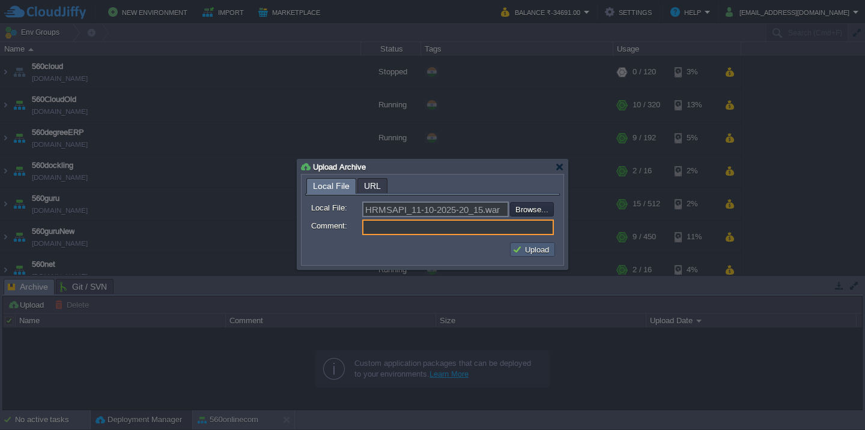
click at [541, 249] on button "Upload" at bounding box center [532, 249] width 40 height 11
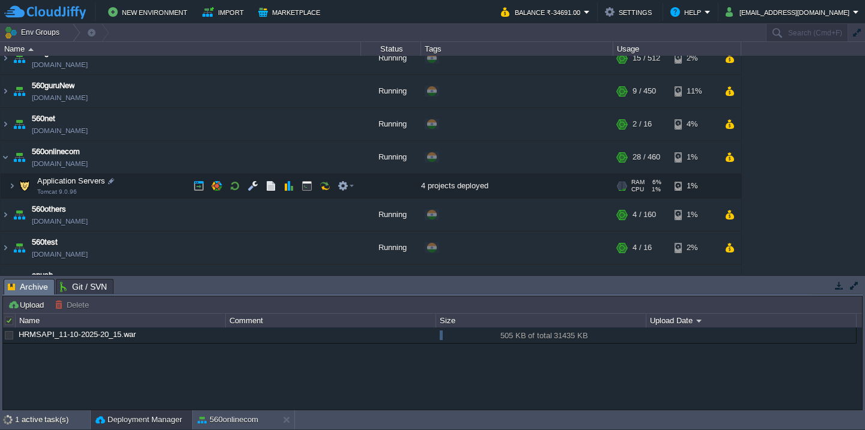
click at [154, 193] on td "Application Servers Tomcat 9.0.96" at bounding box center [181, 186] width 360 height 25
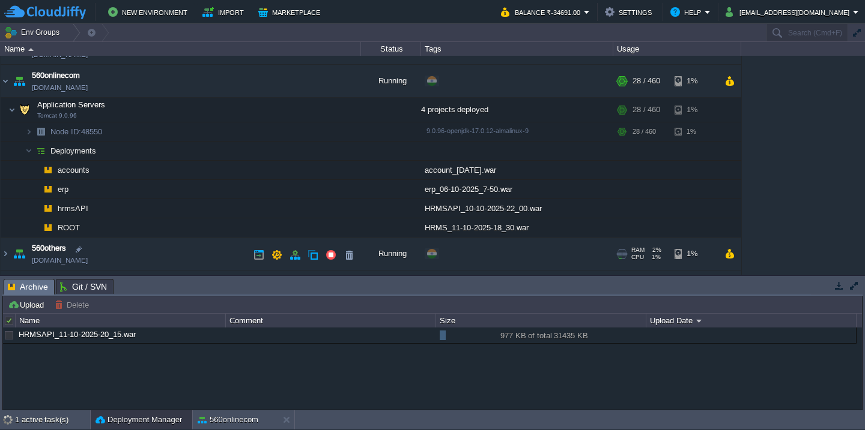
scroll to position [222, 0]
click at [348, 216] on td at bounding box center [349, 208] width 18 height 18
click at [149, 106] on td "Application Servers Tomcat 9.0.96" at bounding box center [181, 110] width 360 height 25
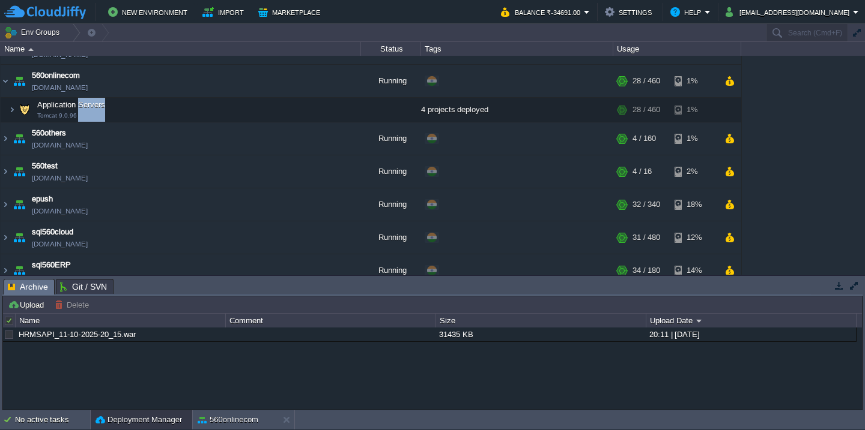
click at [836, 141] on div "560cloud [DOMAIN_NAME] Stopped + Add to Env Group RAM 0% CPU 0% 0 / 120 3% 560C…" at bounding box center [432, 165] width 865 height 219
